Goal: Information Seeking & Learning: Learn about a topic

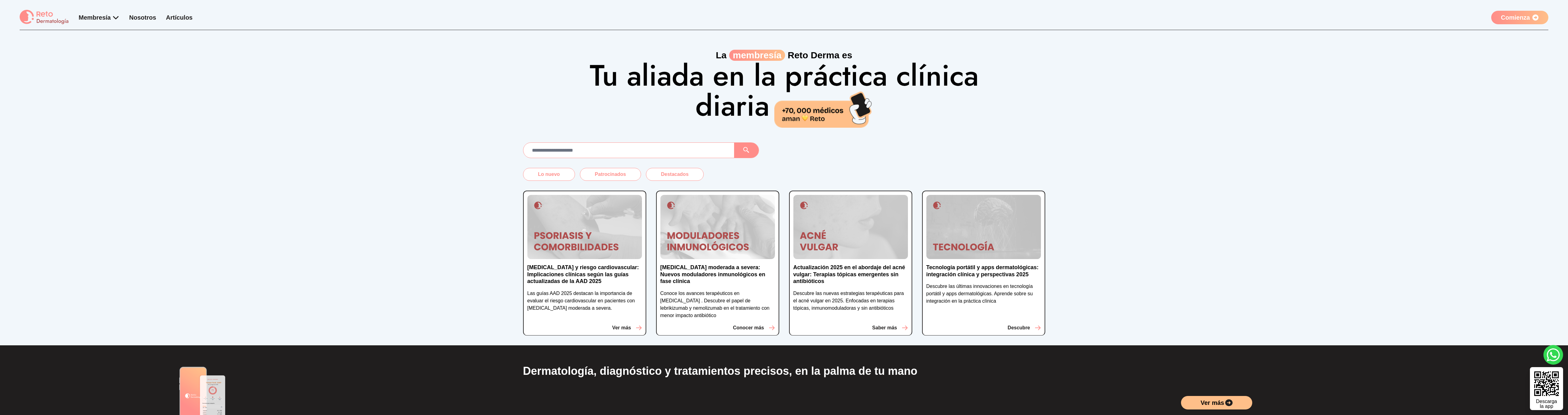
click at [422, 88] on div "La membresía Reto Derma es Tu aliada en la práctica clínica diaria" at bounding box center [784, 78] width 1568 height 97
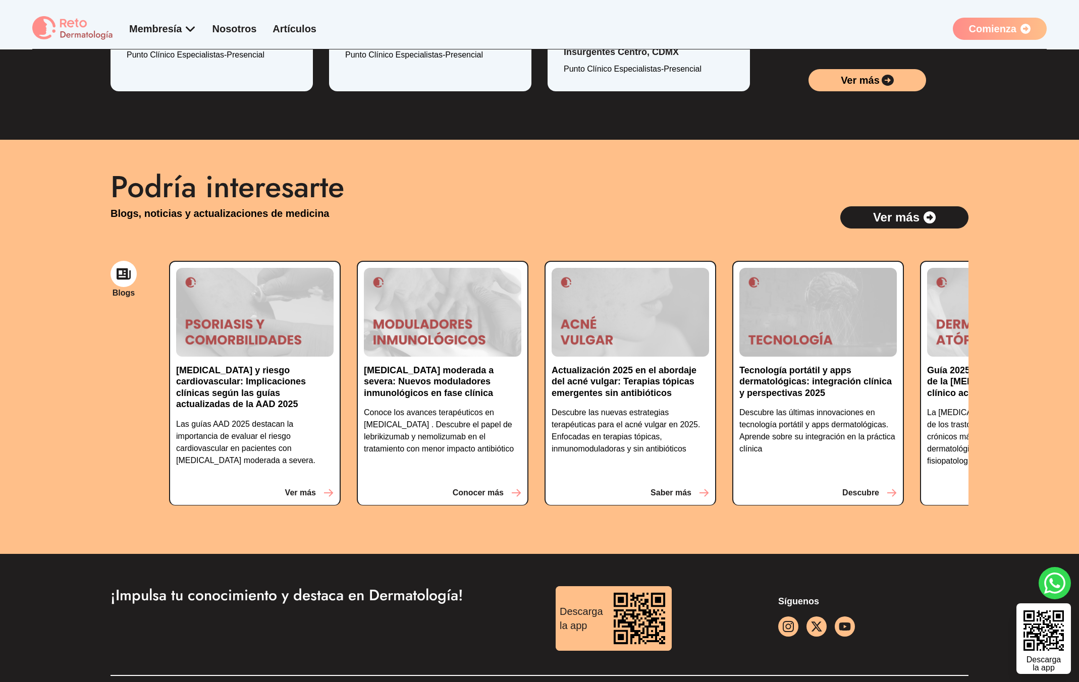
scroll to position [2192, 0]
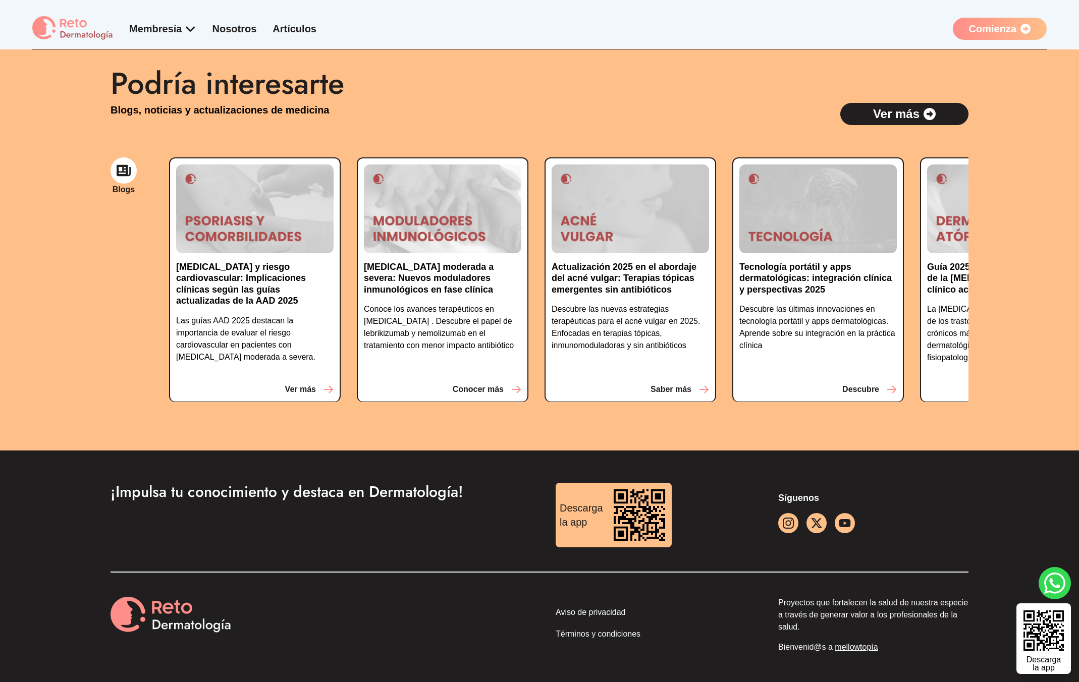
click at [732, 136] on div "Blogs [MEDICAL_DATA] y riesgo cardiovascular: Implicaciones clínicas según las …" at bounding box center [540, 287] width 858 height 325
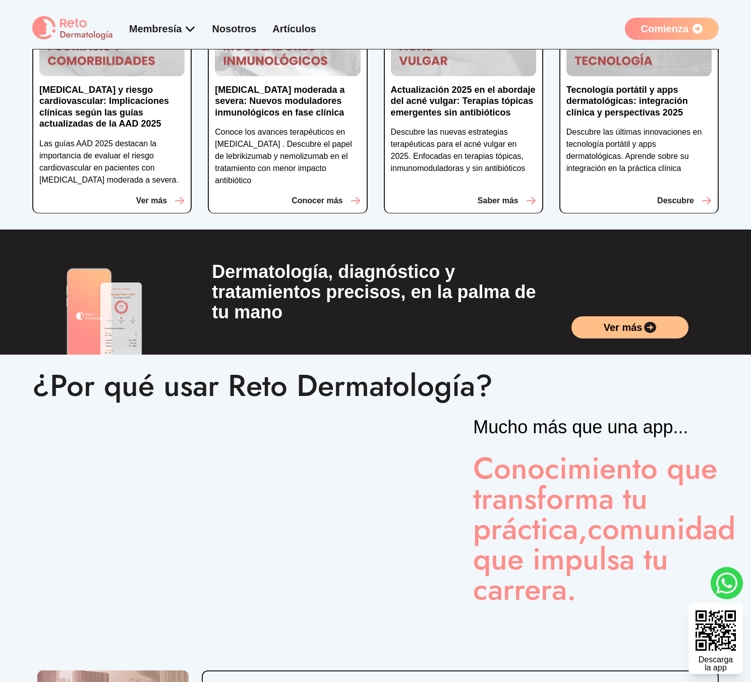
scroll to position [0, 0]
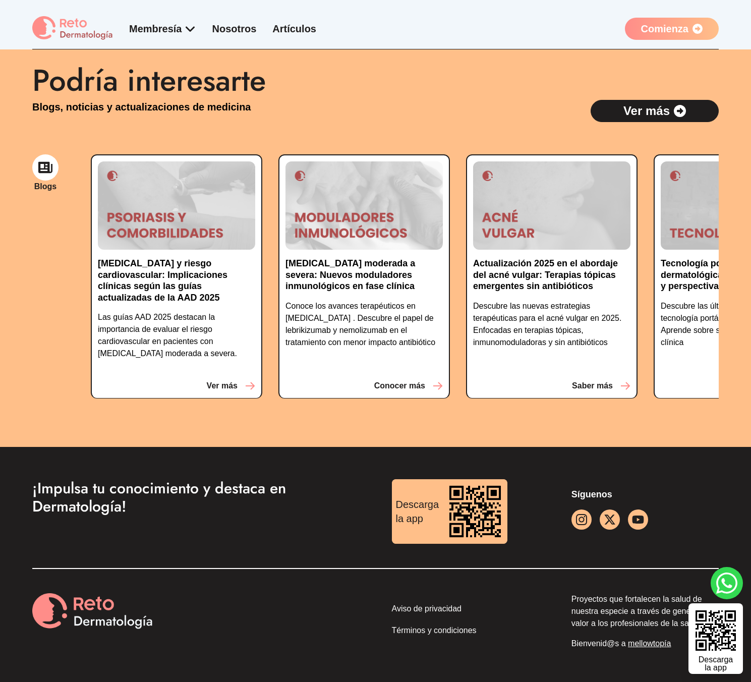
scroll to position [2146, 0]
